Goal: Task Accomplishment & Management: Use online tool/utility

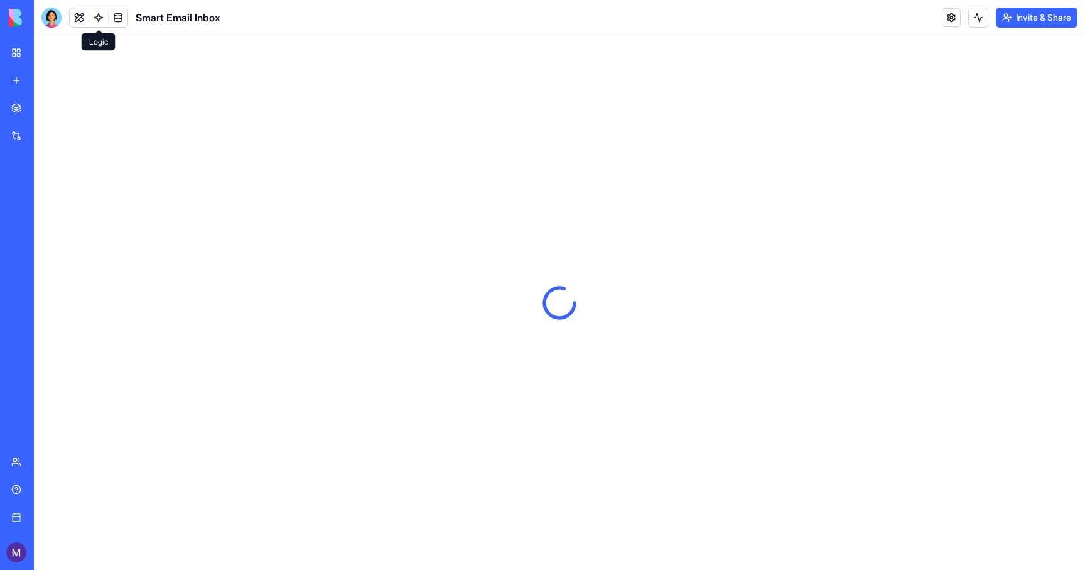
click at [97, 16] on link at bounding box center [98, 17] width 19 height 19
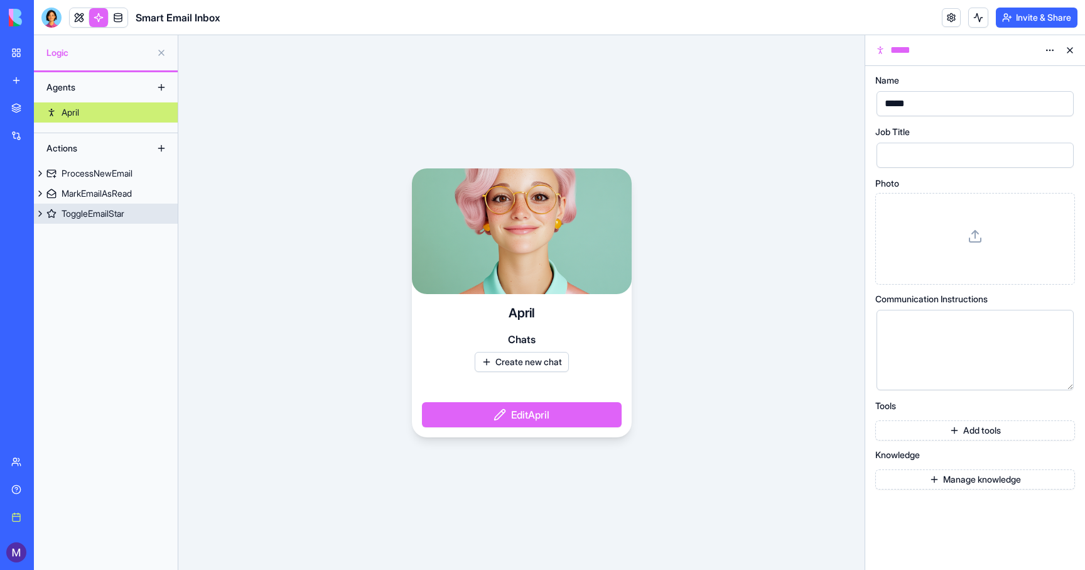
click at [90, 211] on div "ToggleEmailStar" at bounding box center [93, 213] width 63 height 13
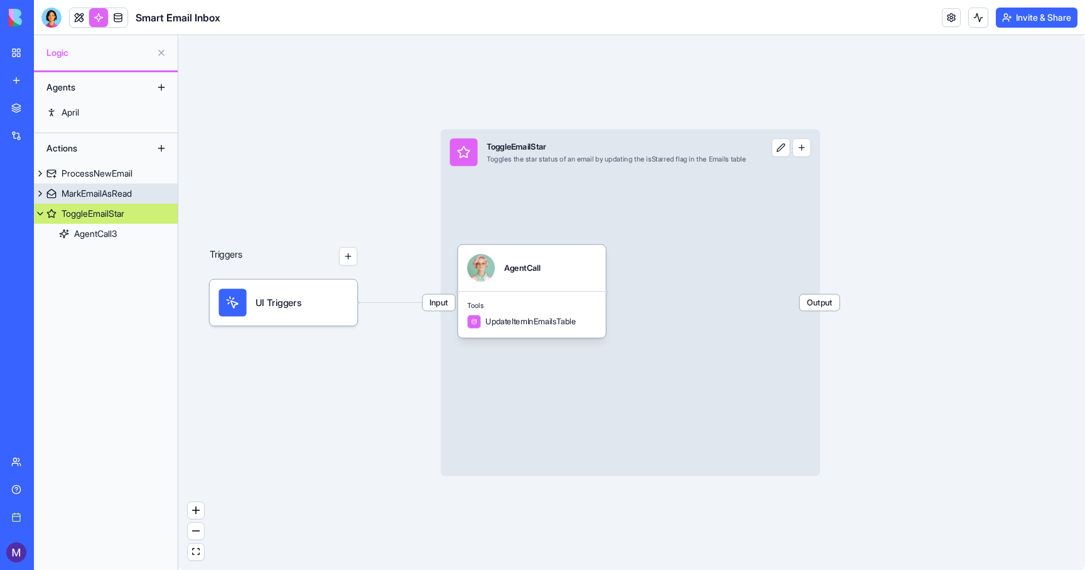
click at [89, 196] on div "MarkEmailAsRead" at bounding box center [97, 193] width 70 height 13
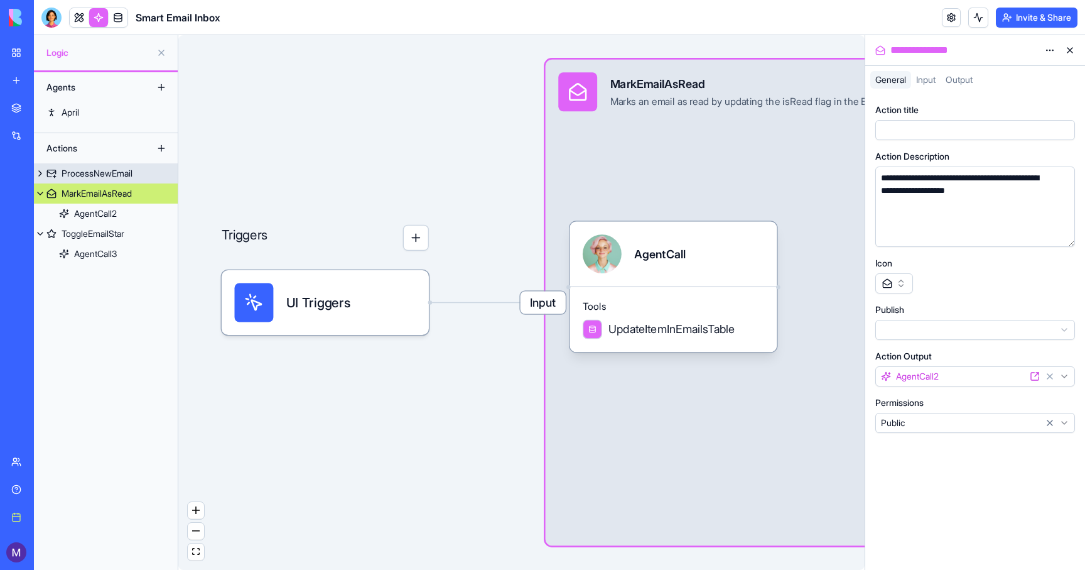
click at [90, 177] on div "ProcessNewEmail" at bounding box center [97, 173] width 71 height 13
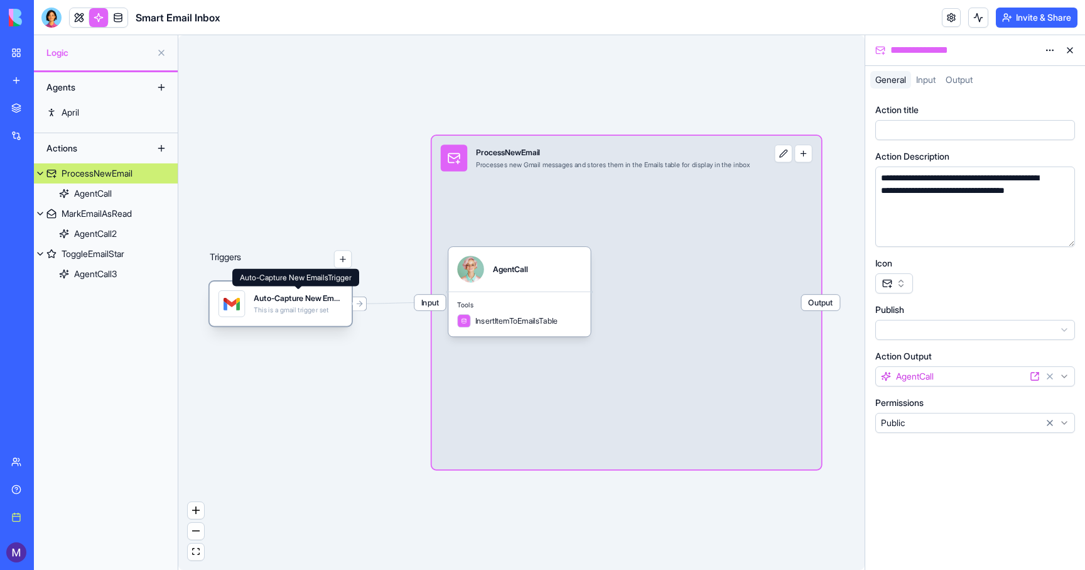
click at [285, 297] on div "Auto-Capture New EmailsTrigger" at bounding box center [298, 298] width 89 height 11
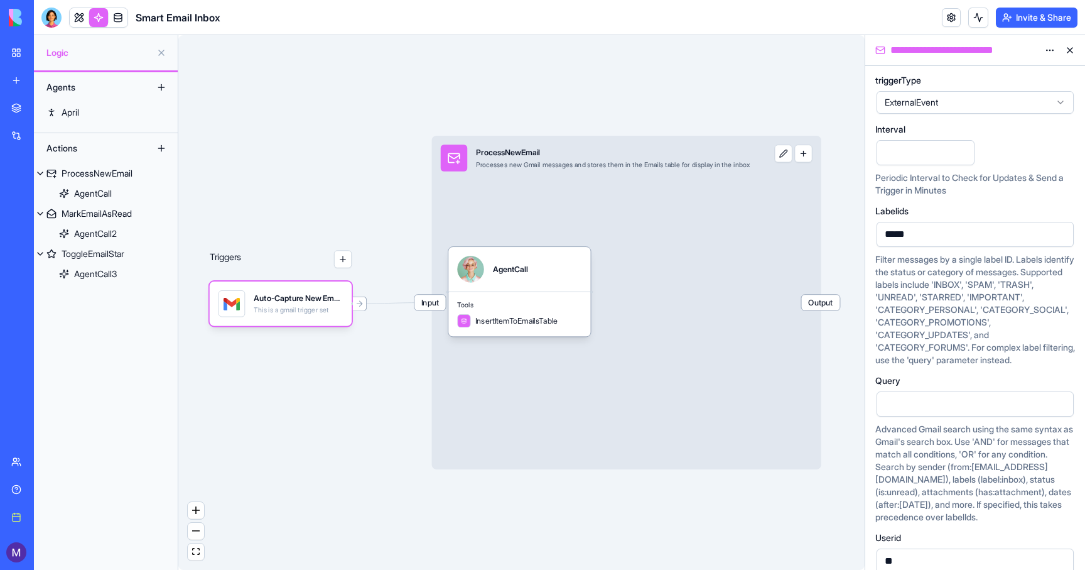
click at [1050, 48] on html "**********" at bounding box center [542, 285] width 1085 height 570
click at [738, 62] on html "**********" at bounding box center [542, 285] width 1085 height 570
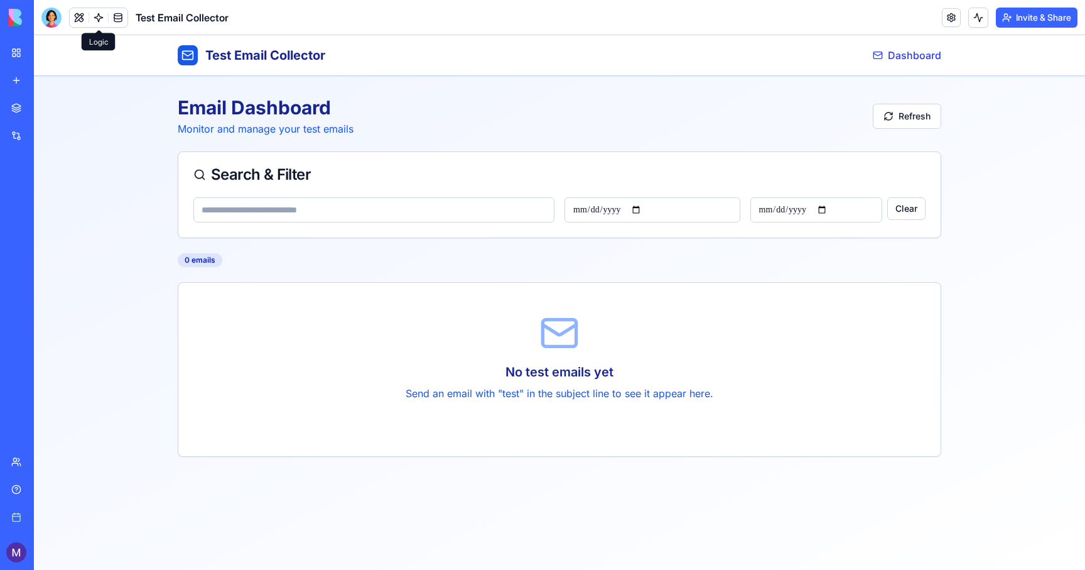
click at [98, 17] on link at bounding box center [98, 17] width 19 height 19
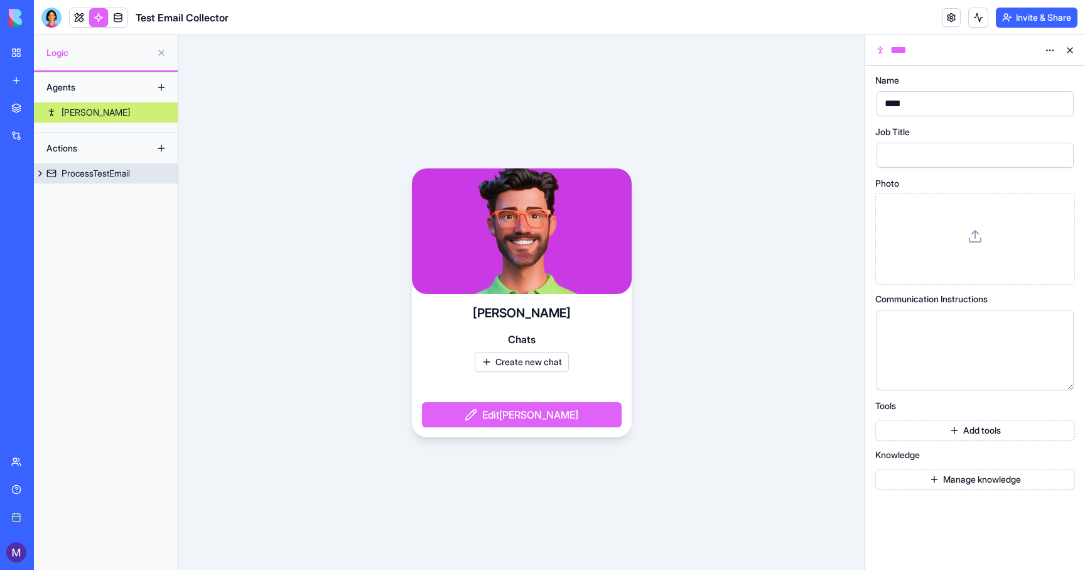
click at [72, 179] on div "ProcessTestEmail" at bounding box center [96, 173] width 68 height 13
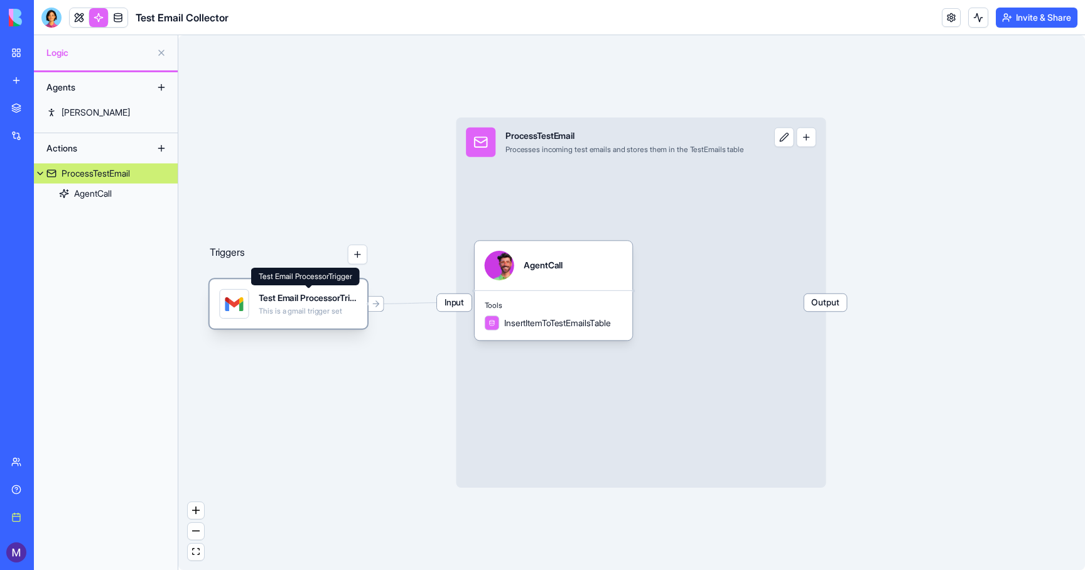
click at [277, 310] on div "This is a gmail trigger set" at bounding box center [308, 311] width 99 height 10
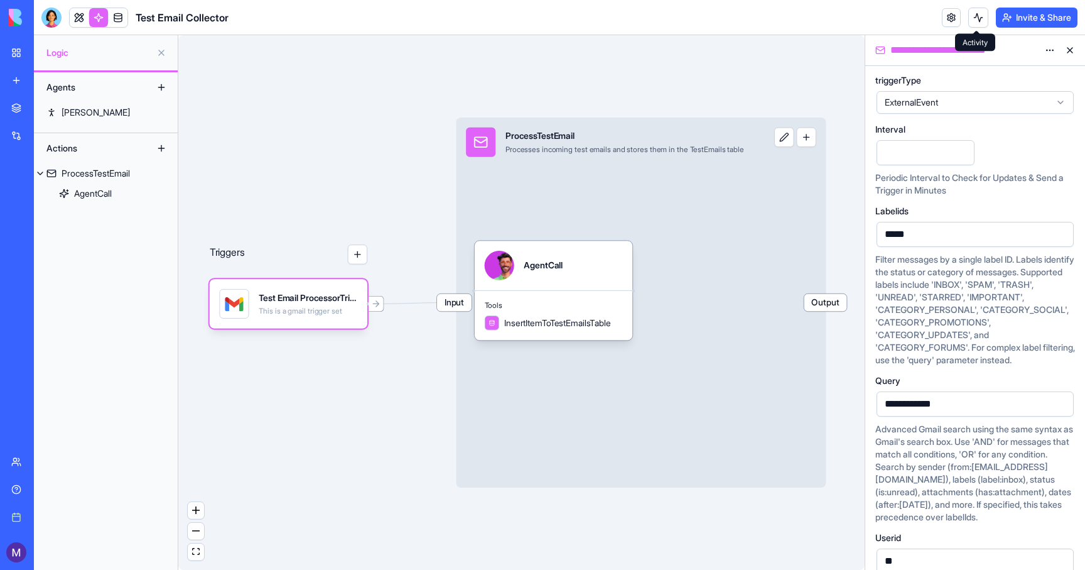
click at [979, 16] on button at bounding box center [979, 18] width 20 height 20
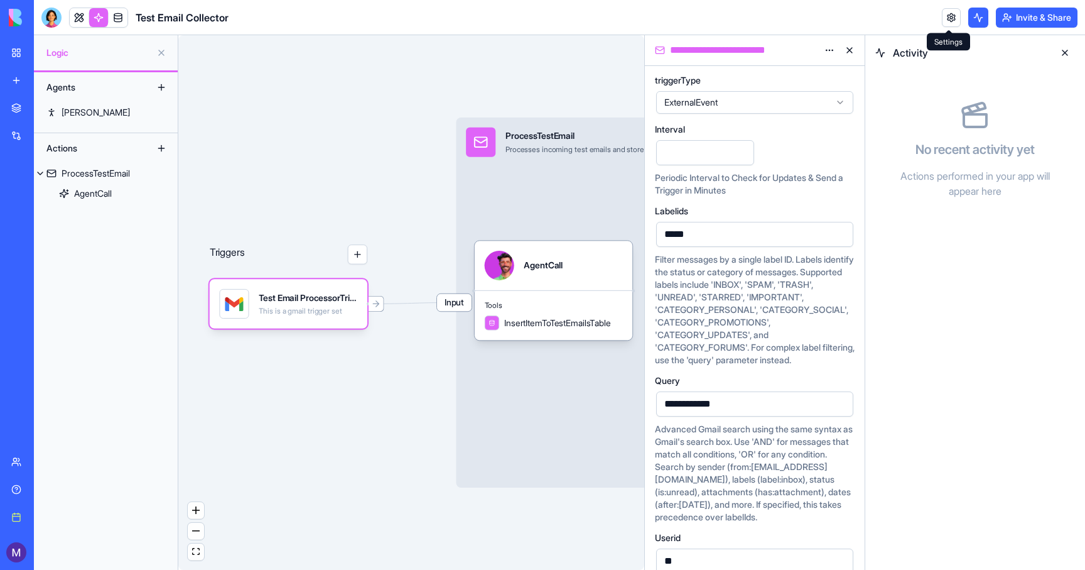
click at [950, 14] on link at bounding box center [951, 17] width 19 height 19
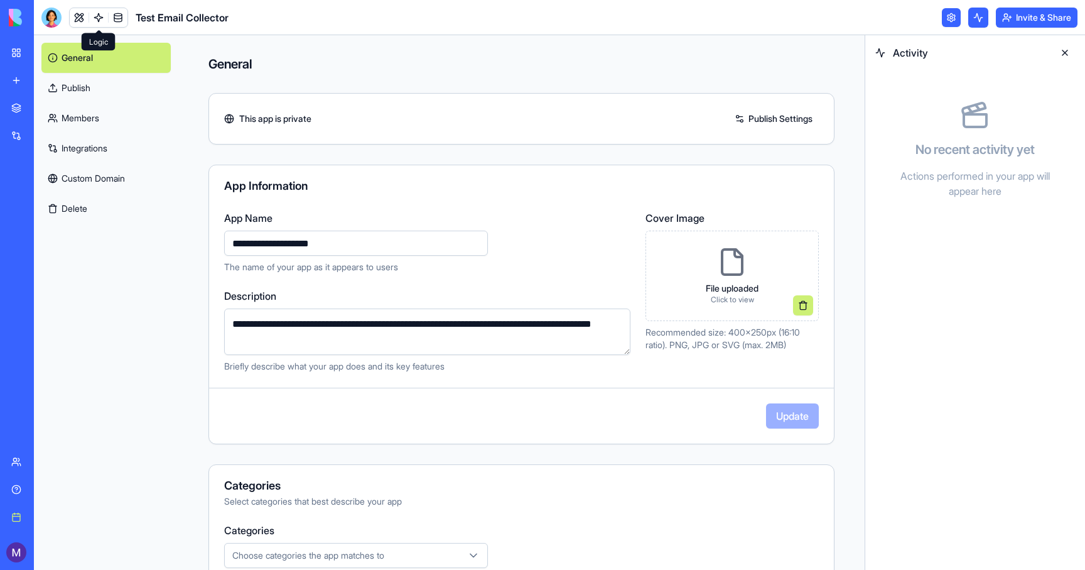
click at [88, 144] on link "Integrations" at bounding box center [105, 148] width 129 height 30
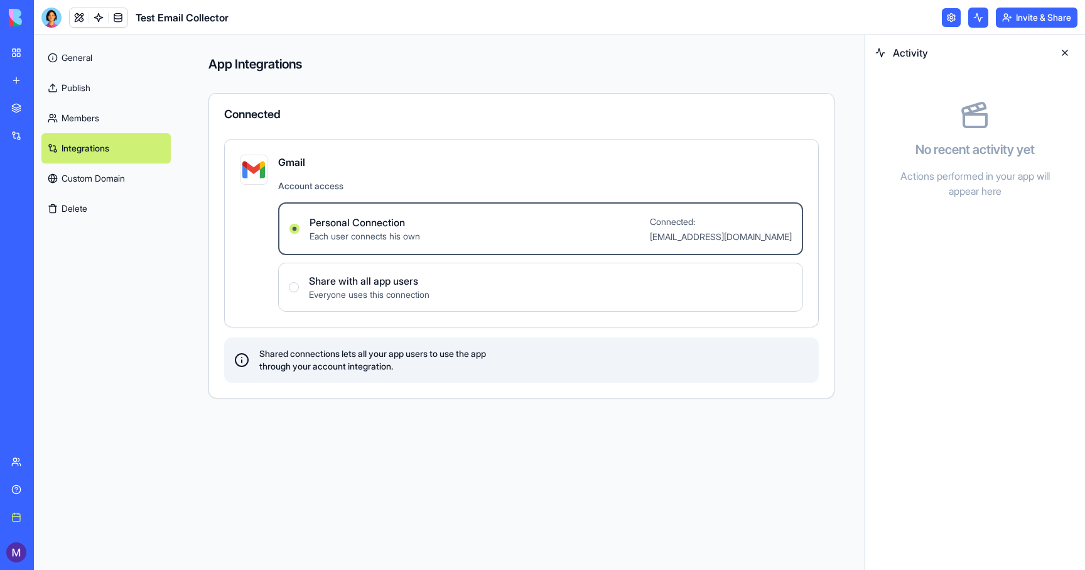
click at [43, 52] on div "My workspace" at bounding box center [38, 52] width 16 height 13
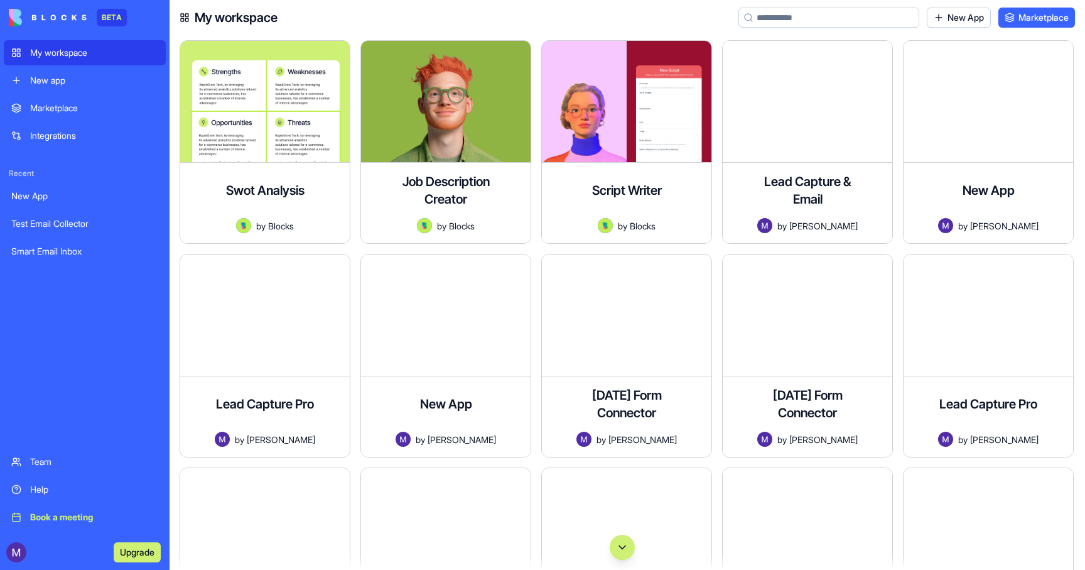
click at [618, 540] on button "Scroll to bottom" at bounding box center [622, 547] width 25 height 25
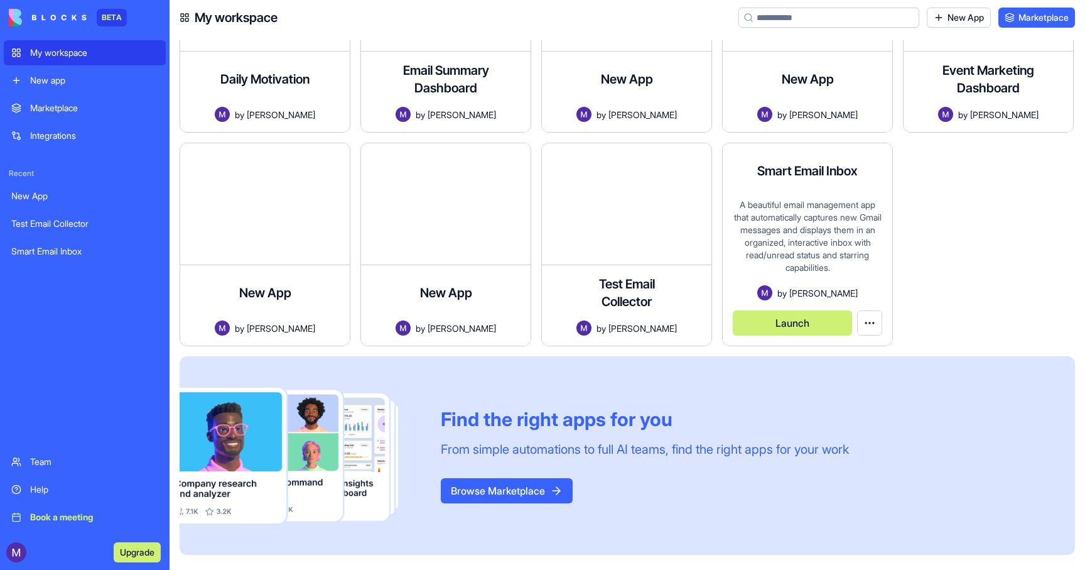
click at [803, 213] on div "A beautiful email management app that automatically captures new Gmail messages…" at bounding box center [808, 242] width 150 height 87
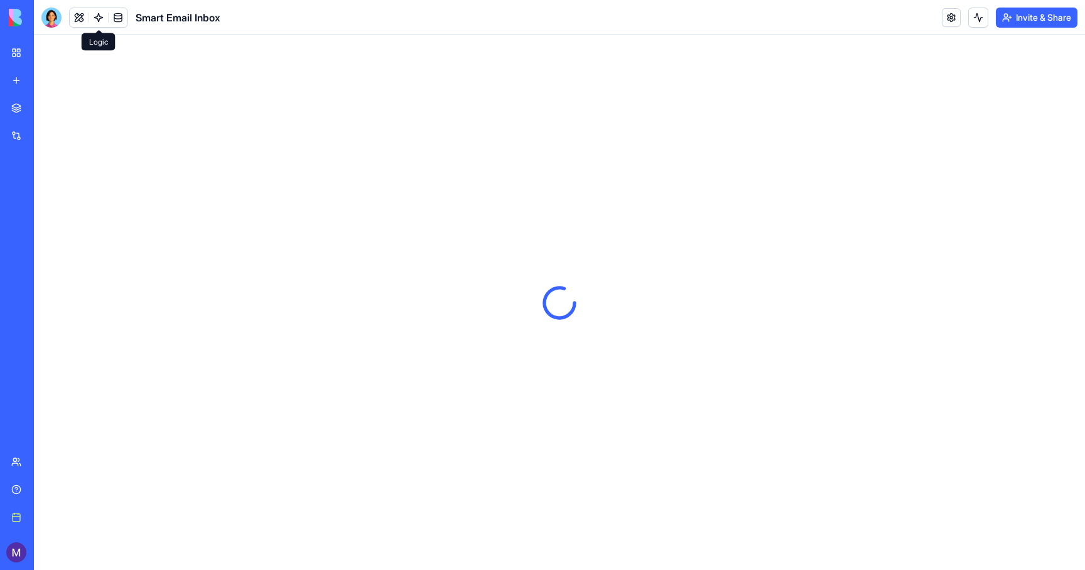
click at [99, 16] on link at bounding box center [98, 17] width 19 height 19
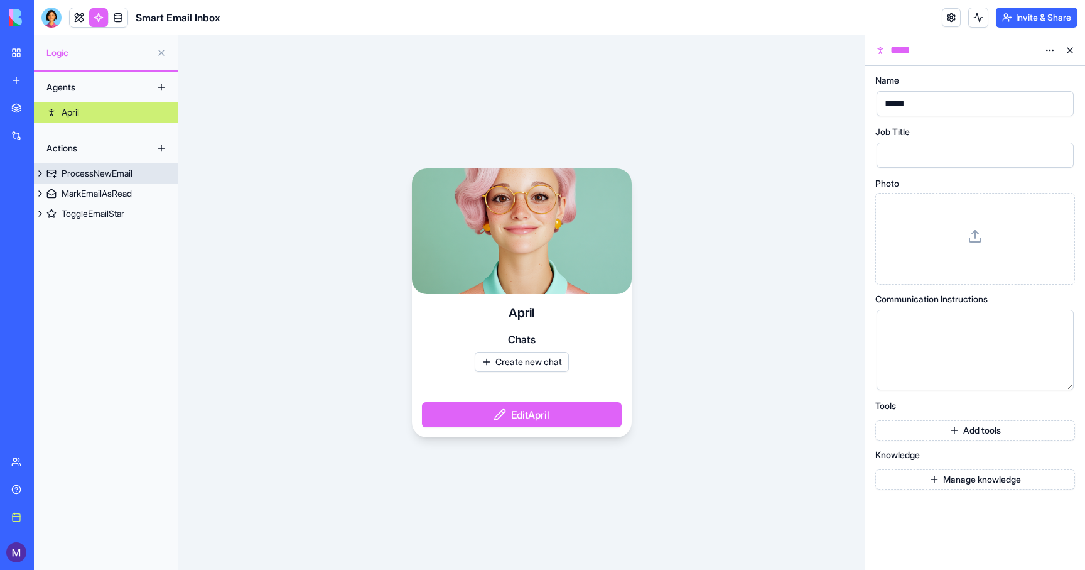
click at [106, 172] on div "ProcessNewEmail" at bounding box center [97, 173] width 71 height 13
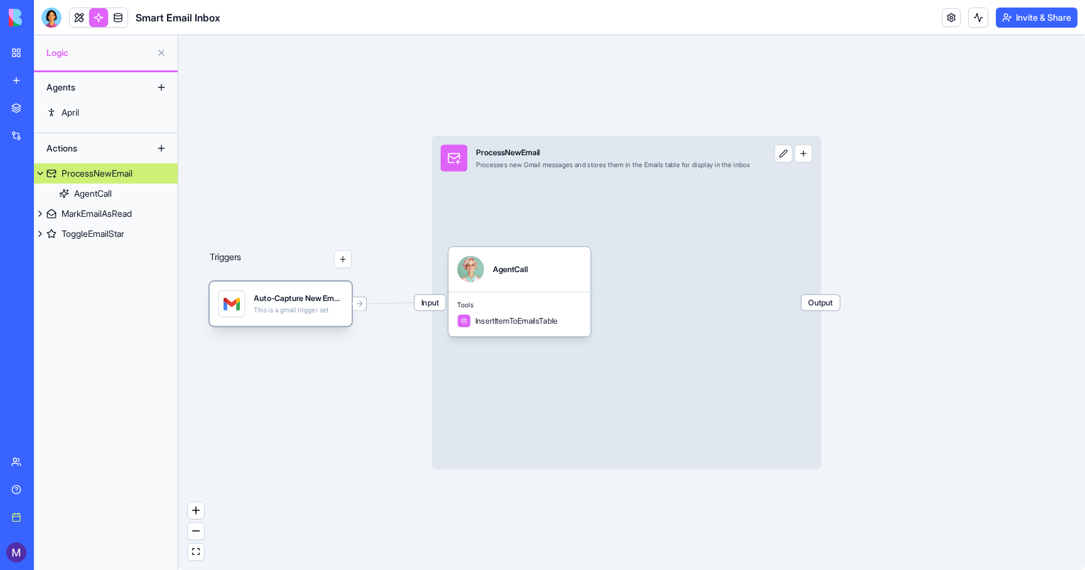
click at [288, 308] on div "This is a gmail trigger set" at bounding box center [298, 310] width 89 height 9
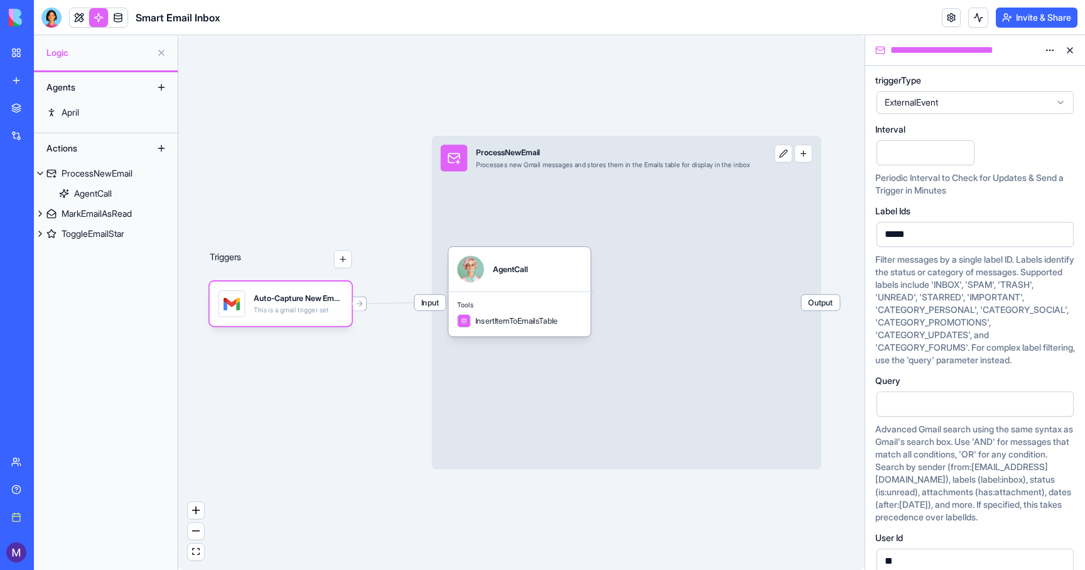
click at [20, 46] on link "My workspace" at bounding box center [29, 52] width 50 height 25
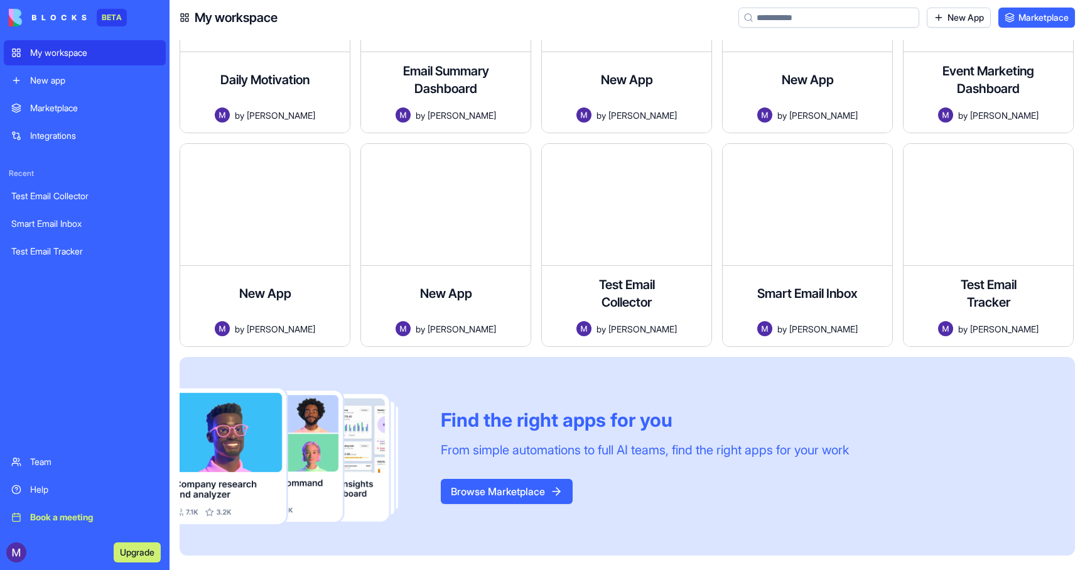
scroll to position [1393, 0]
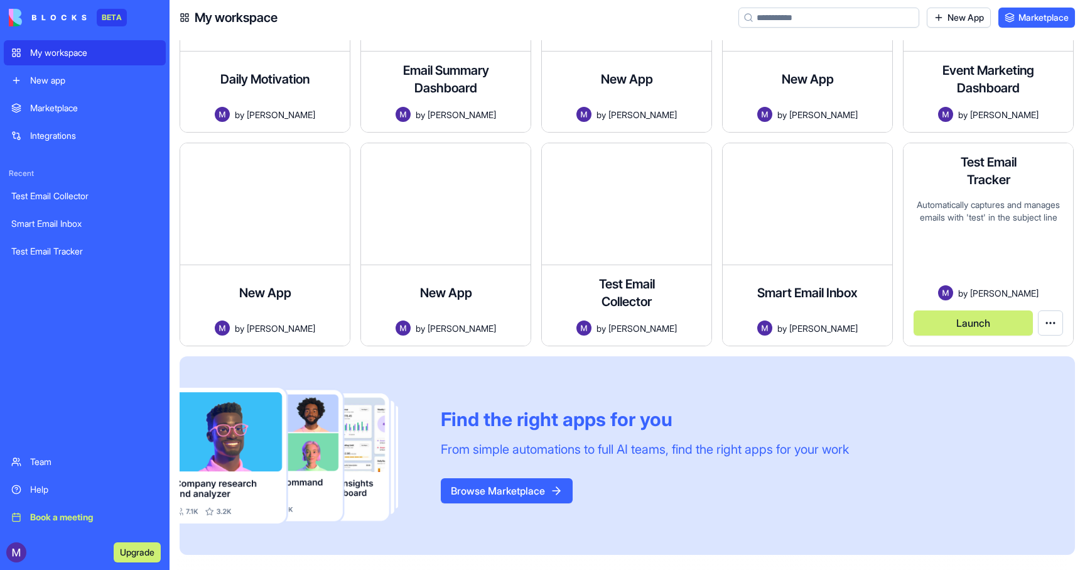
click at [997, 214] on div "Automatically captures and manages emails with 'test' in the subject line" at bounding box center [989, 242] width 150 height 87
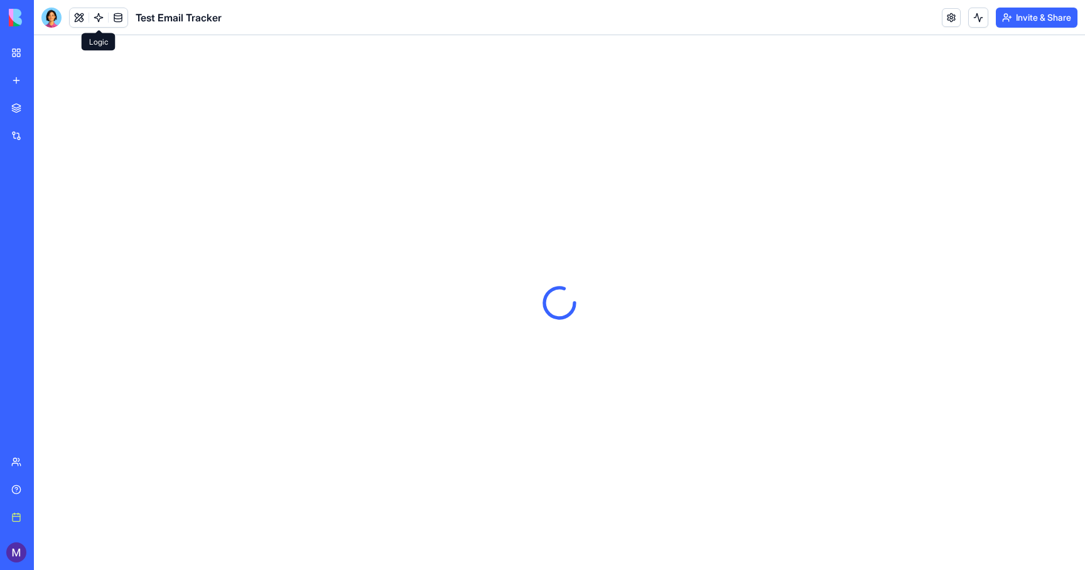
click at [104, 13] on link at bounding box center [98, 17] width 19 height 19
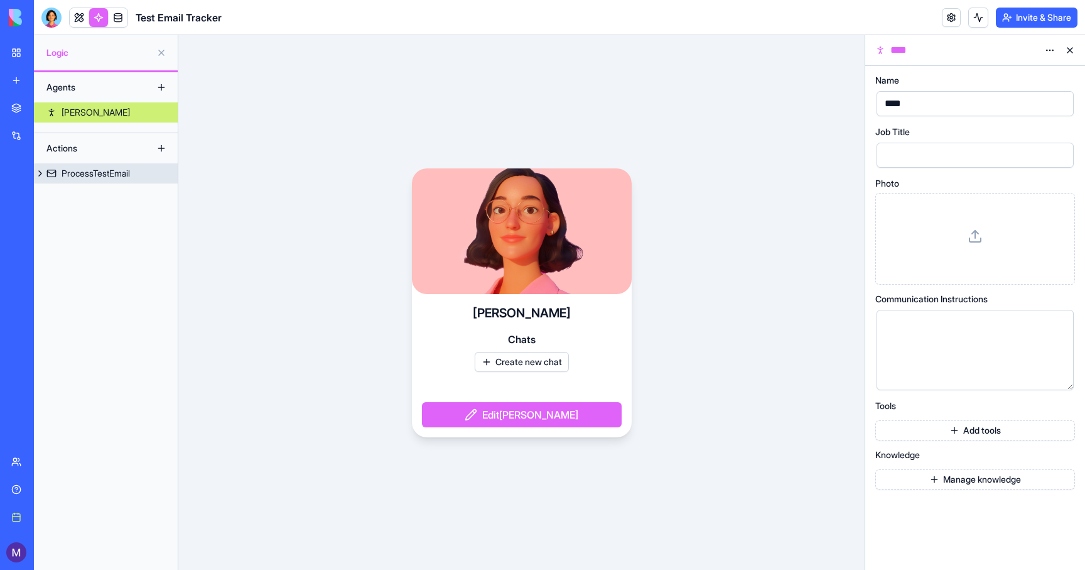
click at [82, 180] on link "ProcessTestEmail" at bounding box center [106, 173] width 144 height 20
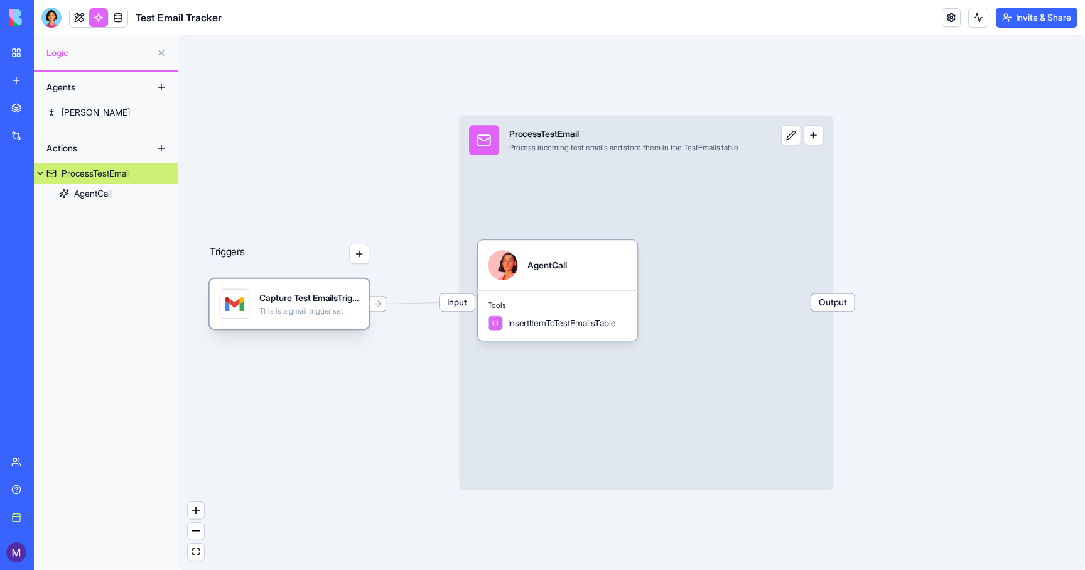
click at [321, 309] on div "This is a gmail trigger set" at bounding box center [309, 311] width 100 height 10
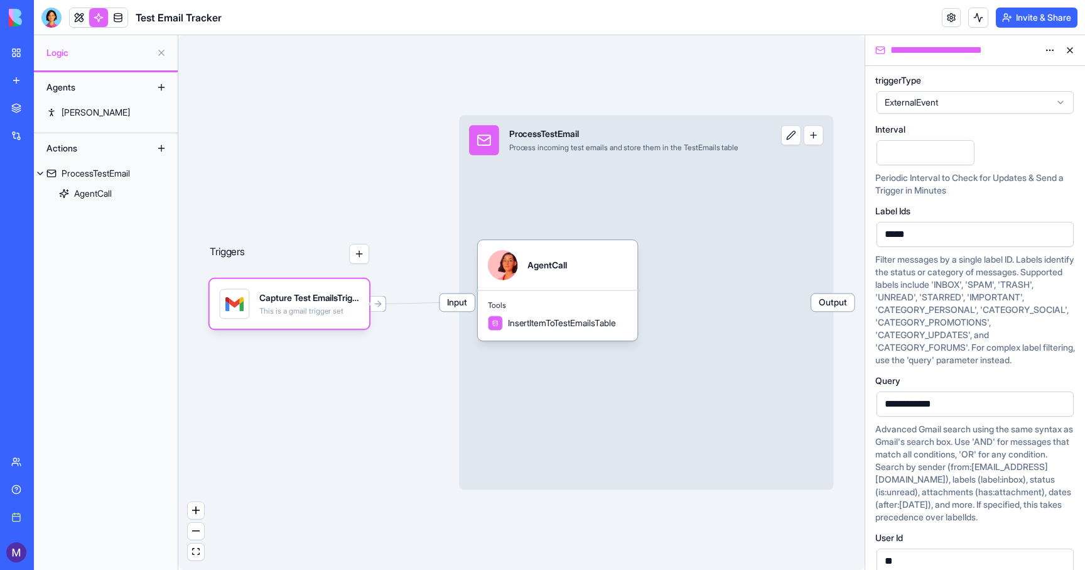
click at [1051, 50] on html "**********" at bounding box center [542, 285] width 1085 height 570
click at [795, 102] on html "**********" at bounding box center [542, 285] width 1085 height 570
click at [978, 14] on button at bounding box center [979, 18] width 20 height 20
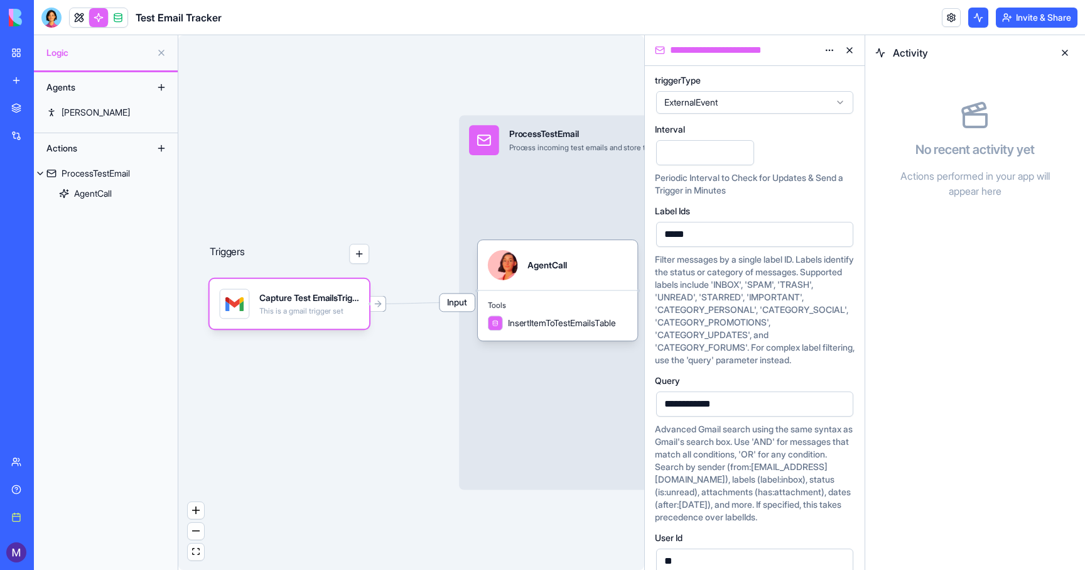
click at [313, 94] on div "Triggers Capture Test EmailsTrigger This is a gmail trigger set Input ProcessTe…" at bounding box center [411, 302] width 466 height 535
click at [307, 79] on div "Triggers Capture Test EmailsTrigger This is a gmail trigger set Input ProcessTe…" at bounding box center [411, 302] width 466 height 535
